Goal: Task Accomplishment & Management: Manage account settings

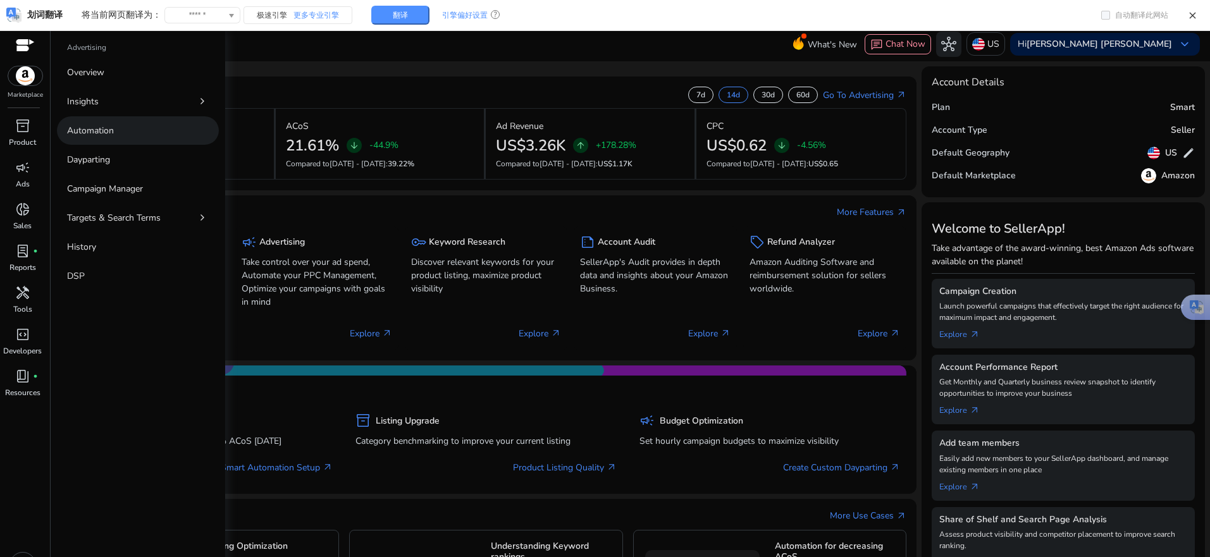
click at [94, 133] on p "Automation" at bounding box center [90, 130] width 47 height 13
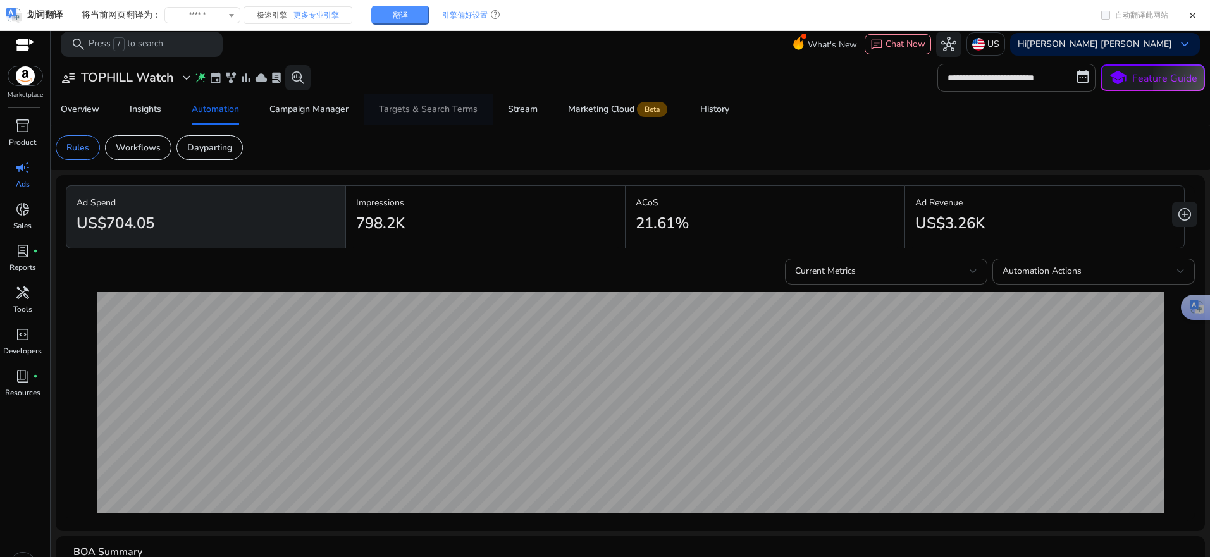
click at [434, 111] on div "Targets & Search Terms" at bounding box center [428, 109] width 99 height 9
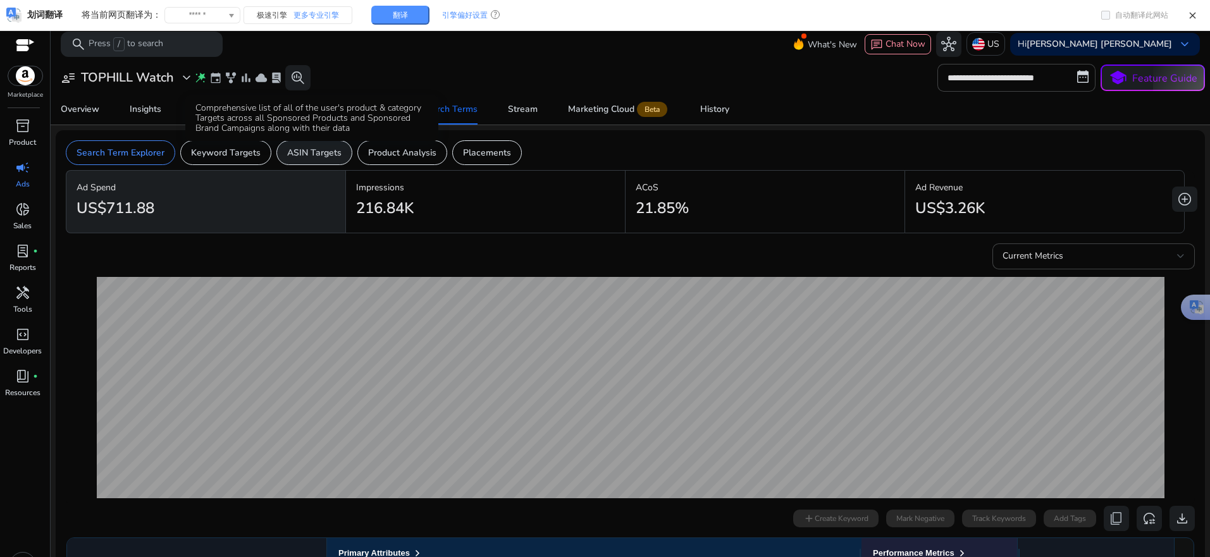
click at [304, 149] on p "ASIN Targets" at bounding box center [314, 152] width 54 height 13
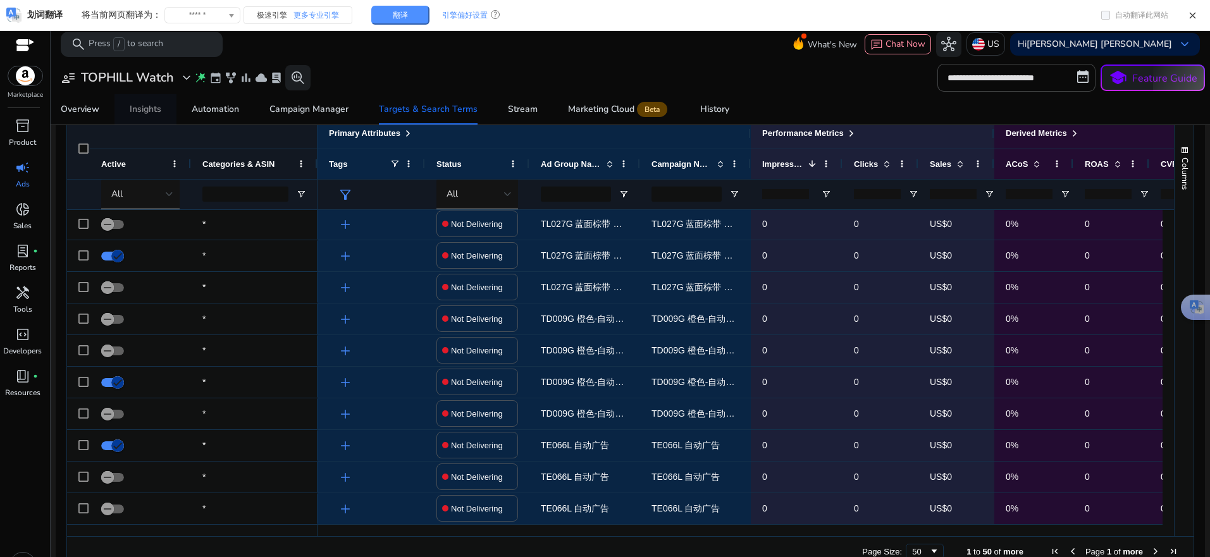
click at [141, 111] on div "Insights" at bounding box center [146, 109] width 32 height 9
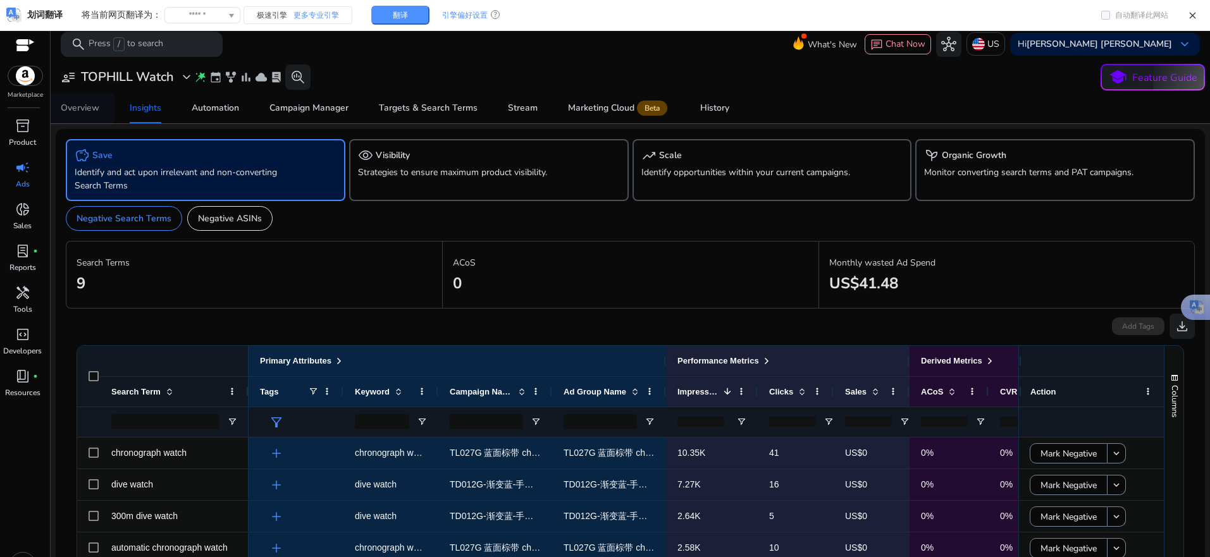
click at [77, 110] on div "Overview" at bounding box center [80, 108] width 39 height 9
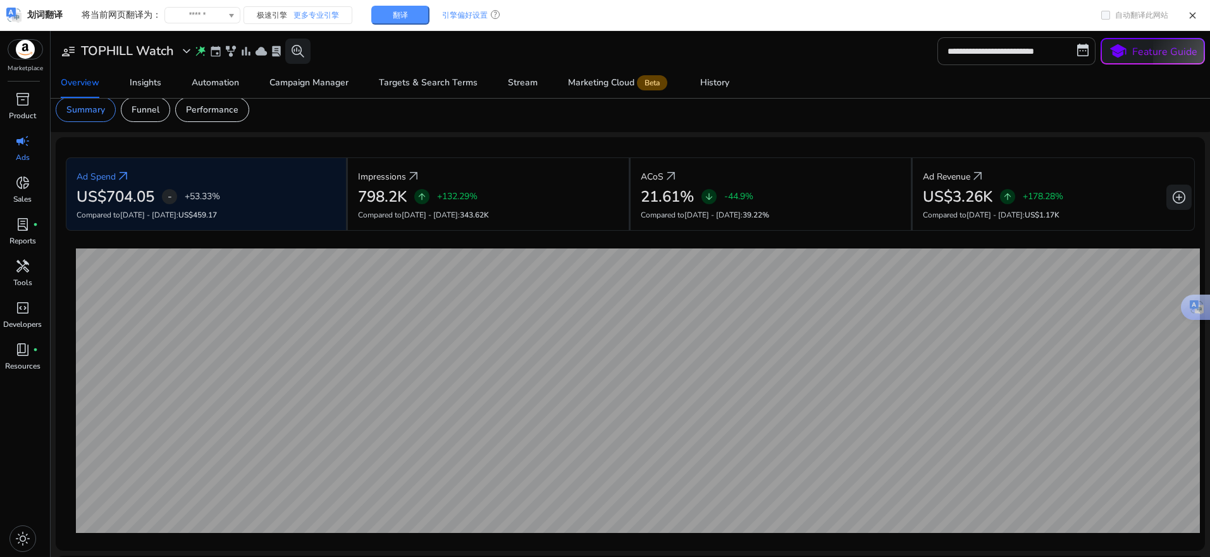
click at [22, 145] on span "campaign" at bounding box center [22, 140] width 15 height 15
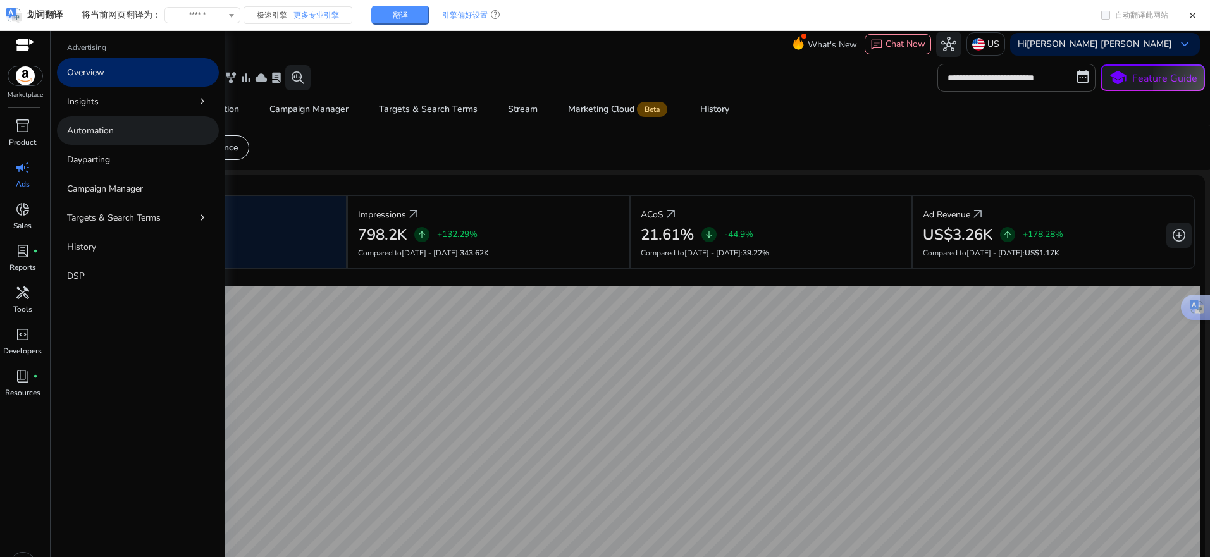
click at [105, 129] on p "Automation" at bounding box center [90, 130] width 47 height 13
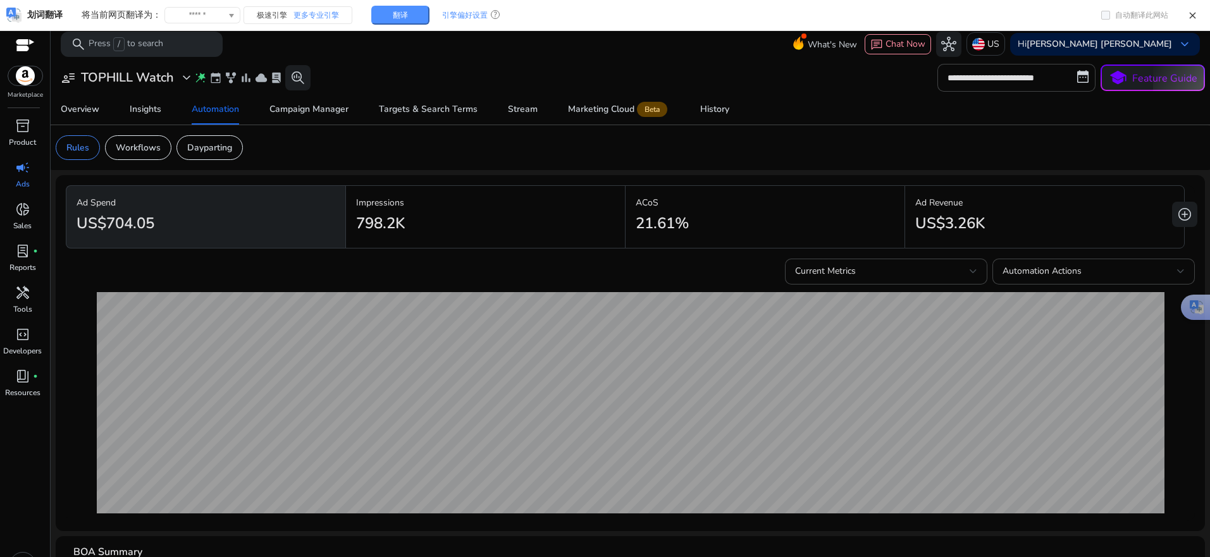
click at [362, 147] on app-sa-custom-tab "Rules Workflows Dayparting" at bounding box center [630, 147] width 1149 height 25
click at [78, 152] on p "Rules" at bounding box center [77, 147] width 23 height 13
click at [410, 113] on div "Targets & Search Terms" at bounding box center [428, 109] width 99 height 9
